Goal: Information Seeking & Learning: Learn about a topic

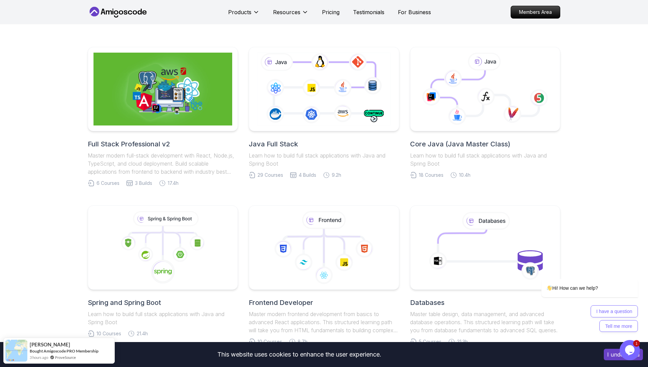
scroll to position [158, 0]
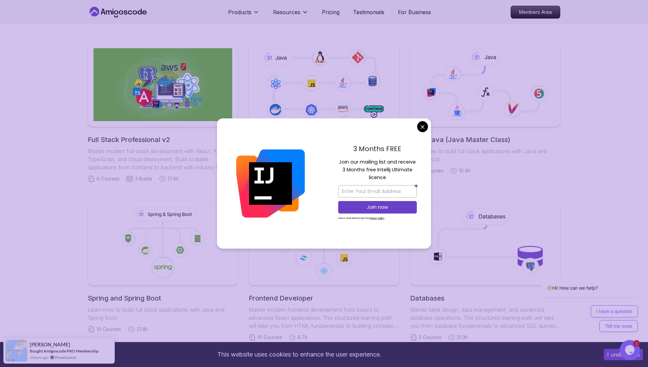
click at [423, 129] on body "This website uses cookies to enhance the user experience. I understand Products…" at bounding box center [324, 359] width 648 height 1003
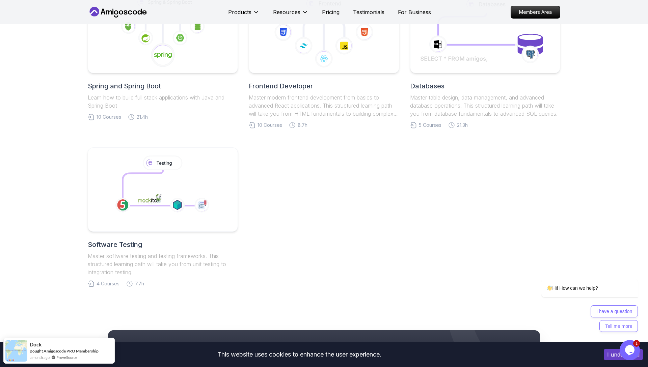
scroll to position [371, 0]
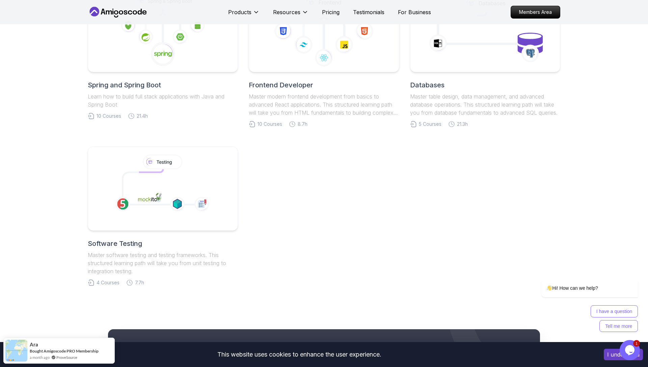
click at [572, 164] on div "Full Stack Professional v2 Master modern full-stack development with React, Nod…" at bounding box center [324, 58] width 648 height 522
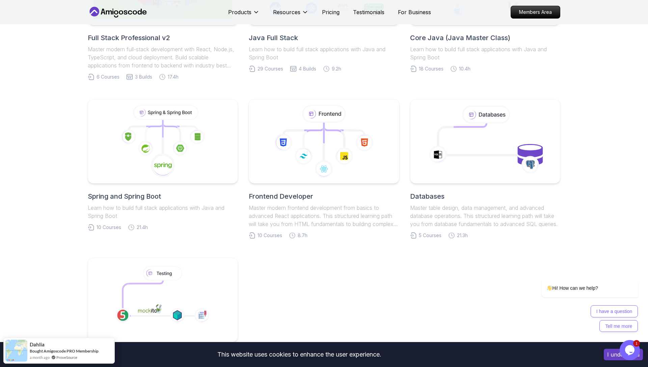
scroll to position [234, 0]
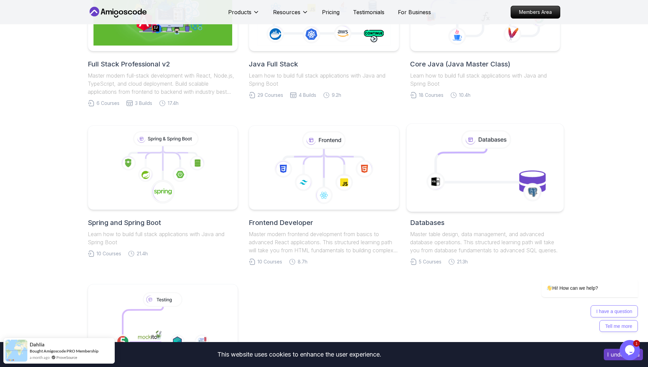
click at [477, 144] on icon at bounding box center [485, 167] width 143 height 77
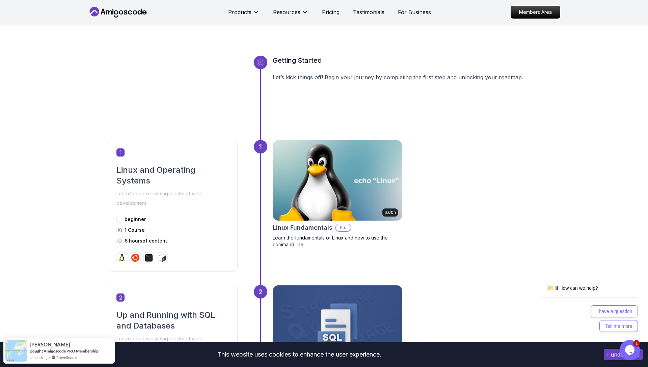
scroll to position [286, 0]
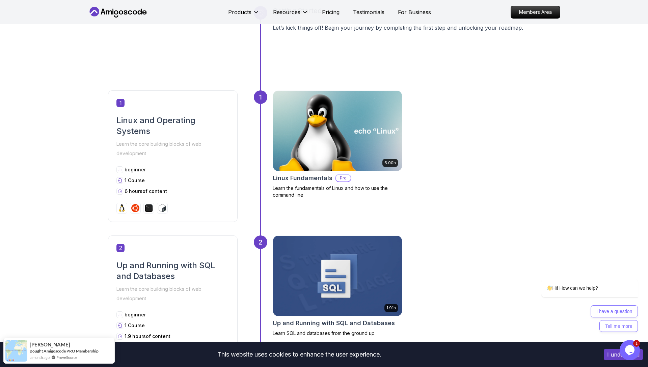
click at [335, 7] on div "Products Resources Pricing Testimonials For Business" at bounding box center [329, 12] width 203 height 14
click at [334, 10] on p "Pricing" at bounding box center [331, 12] width 18 height 8
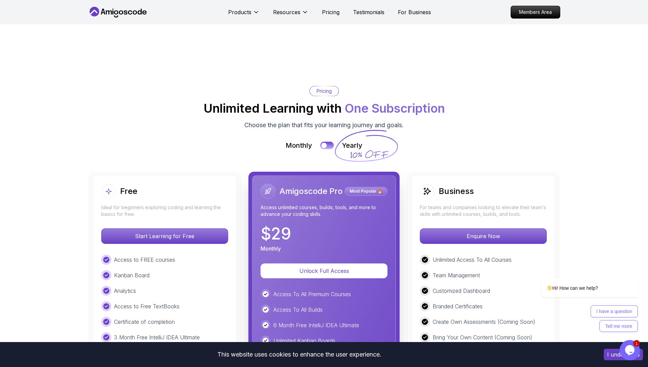
scroll to position [1452, 0]
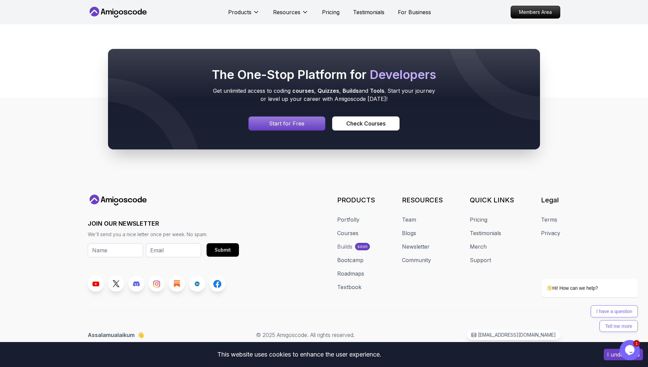
scroll to position [286, 0]
